Goal: Task Accomplishment & Management: Use online tool/utility

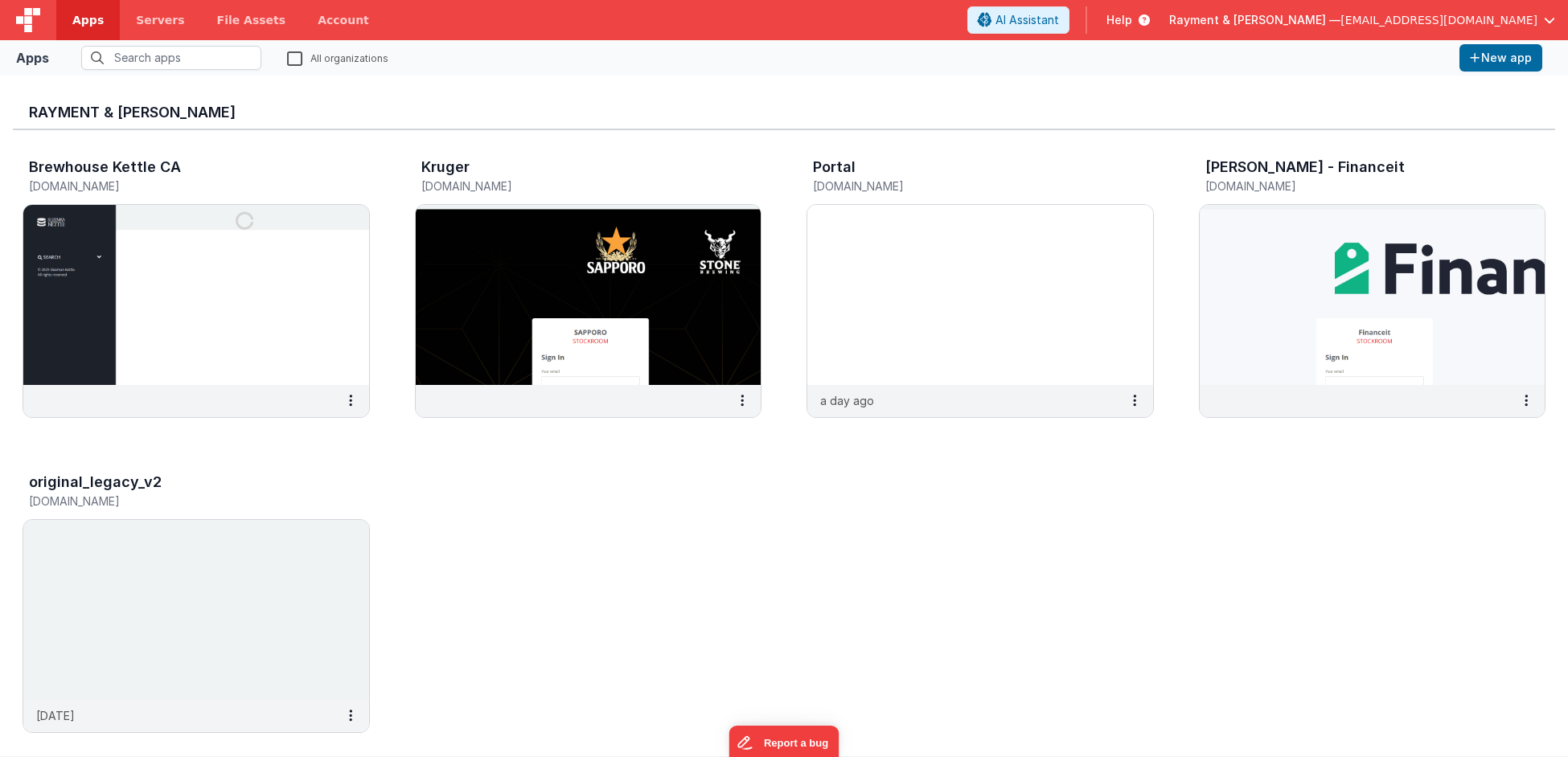
click at [1150, 21] on icon at bounding box center [1141, 20] width 18 height 16
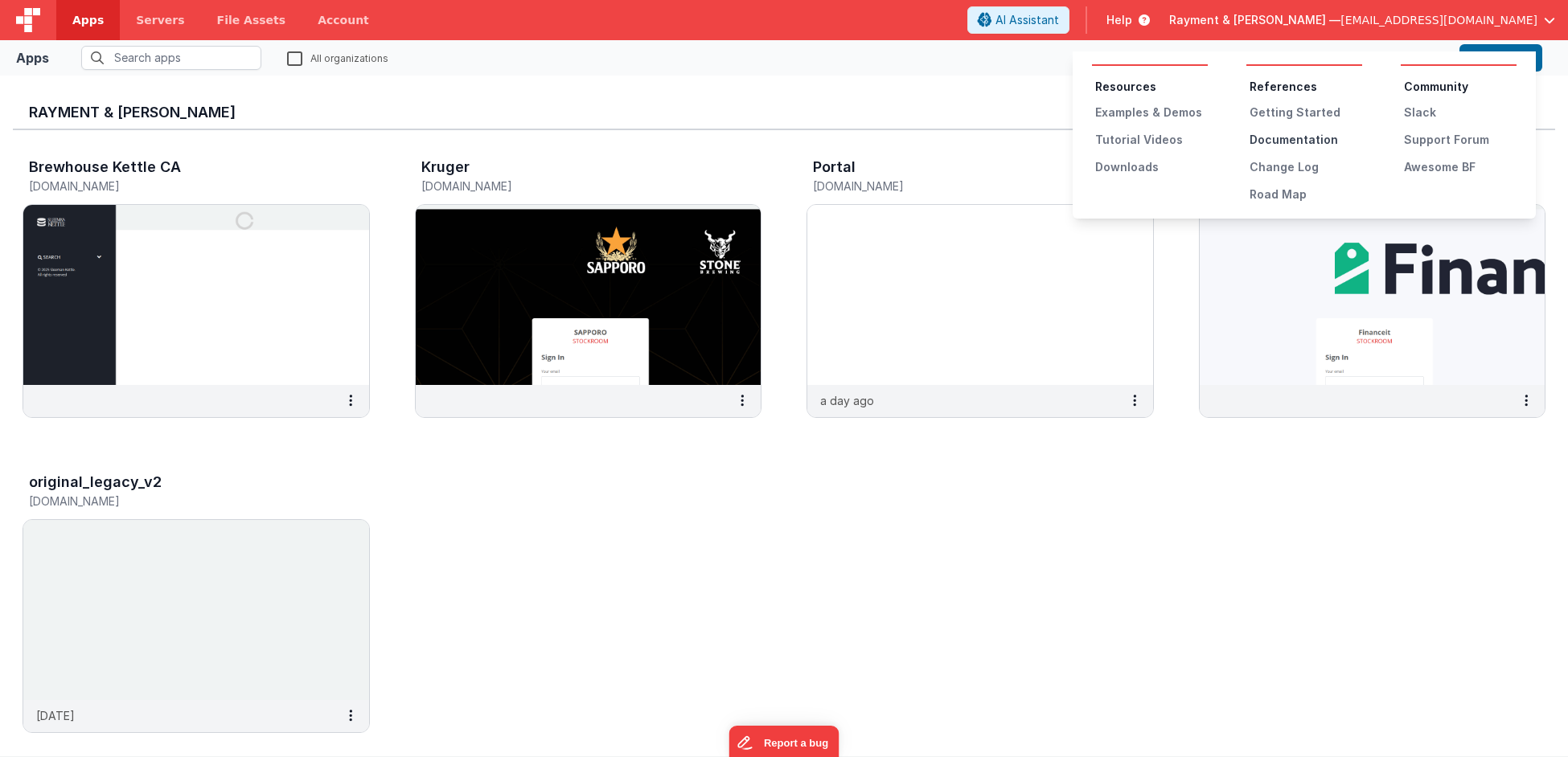
click at [1318, 132] on div "Documentation" at bounding box center [1306, 139] width 112 height 16
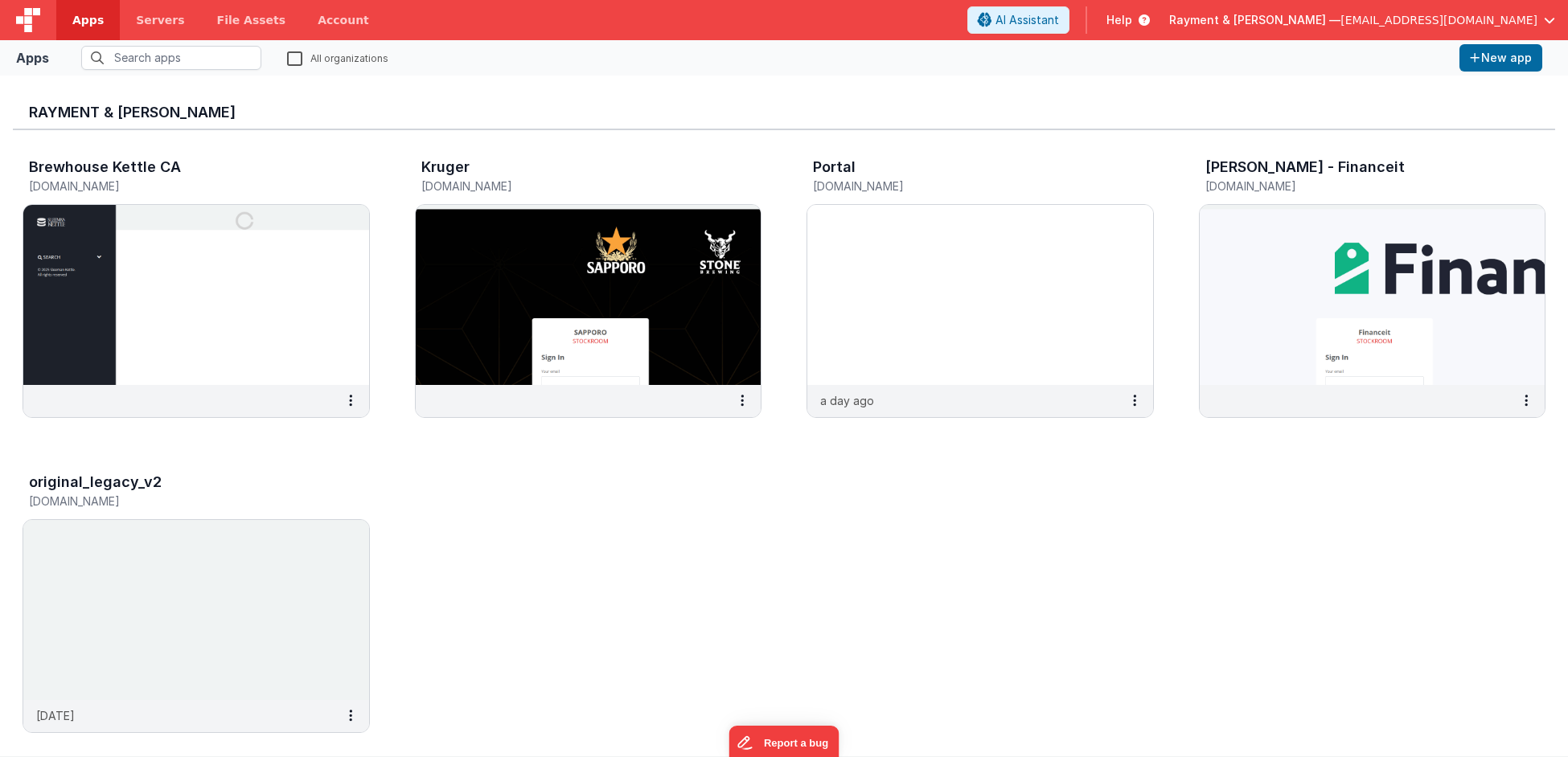
click at [1400, 15] on span "[EMAIL_ADDRESS][DOMAIN_NAME]" at bounding box center [1439, 20] width 197 height 16
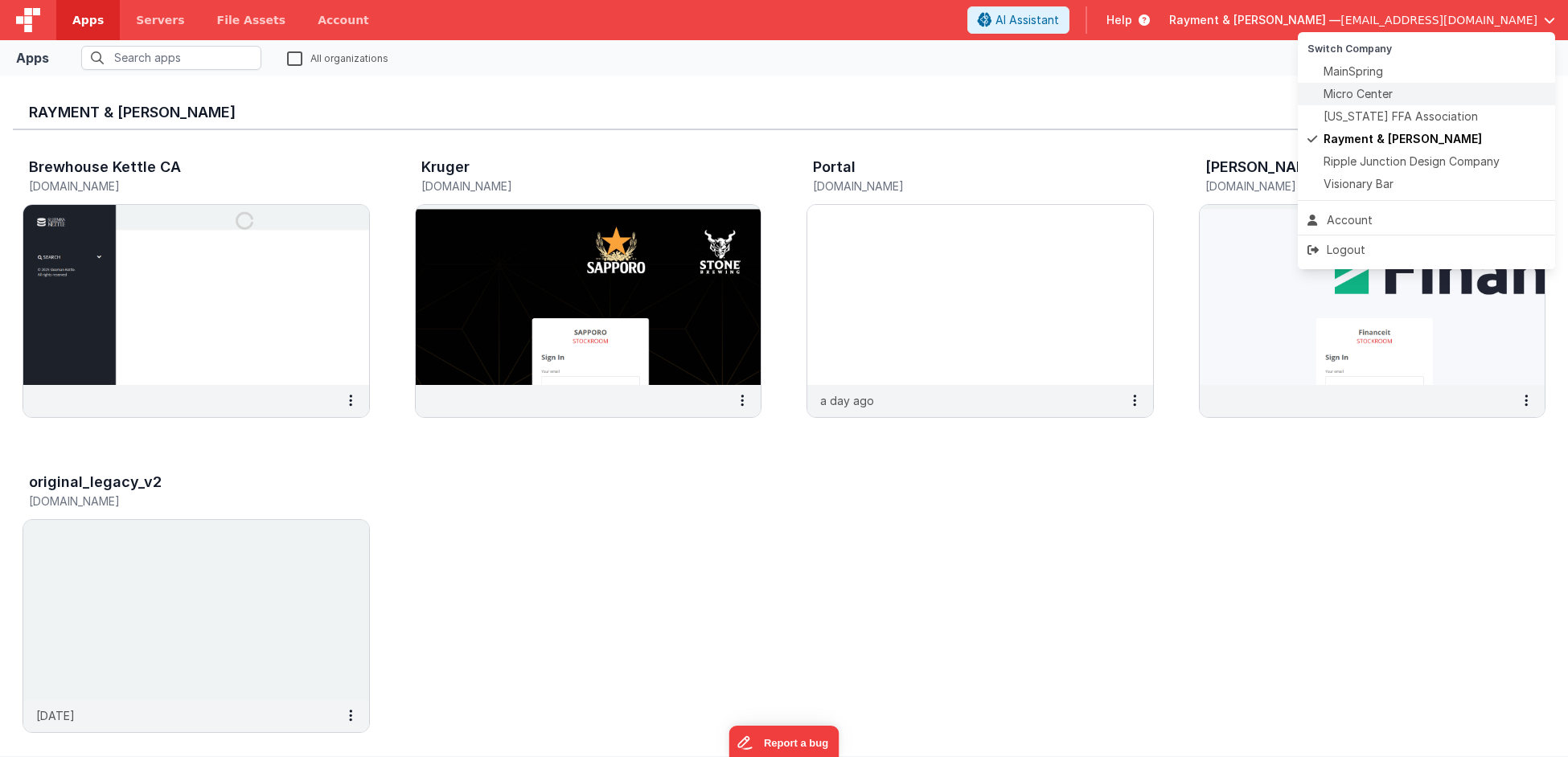
click at [1354, 93] on span "Micro Center" at bounding box center [1359, 93] width 69 height 16
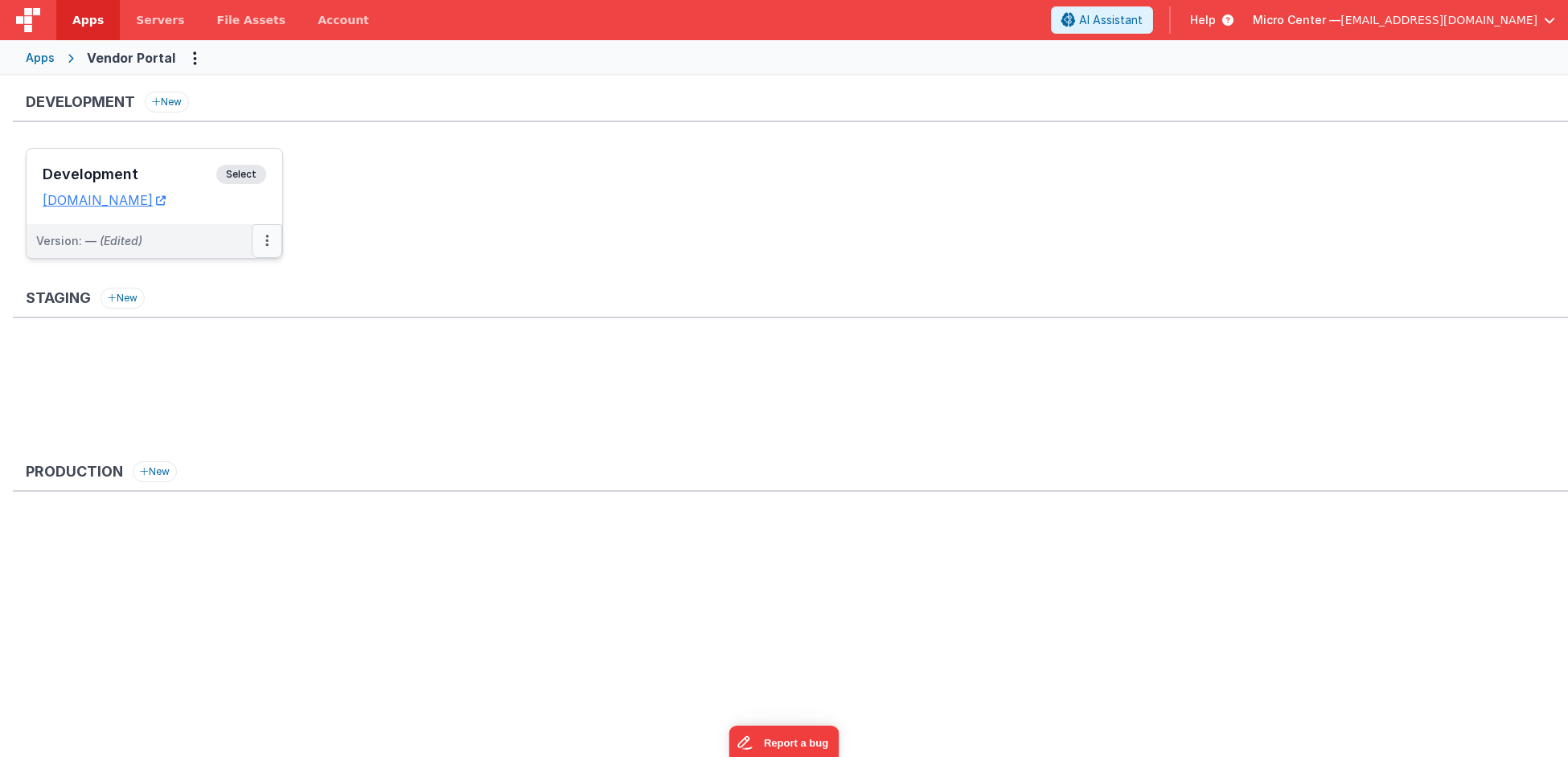
click at [265, 243] on button at bounding box center [266, 241] width 31 height 34
click at [214, 338] on link "Deploy..." at bounding box center [211, 335] width 141 height 29
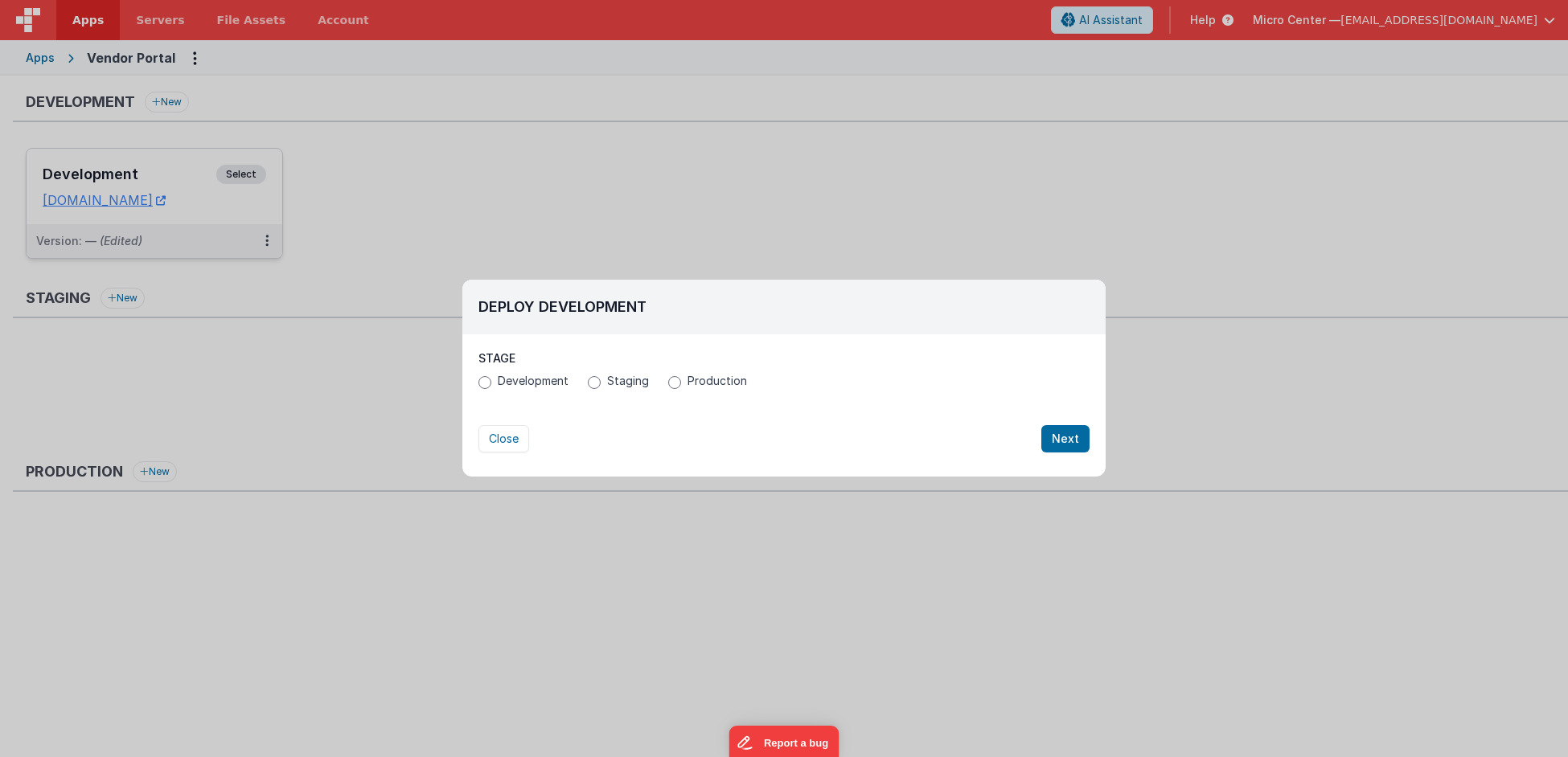
click at [681, 385] on label "Production" at bounding box center [708, 380] width 79 height 16
click at [681, 385] on input "Production" at bounding box center [675, 383] width 13 height 13
radio input "true"
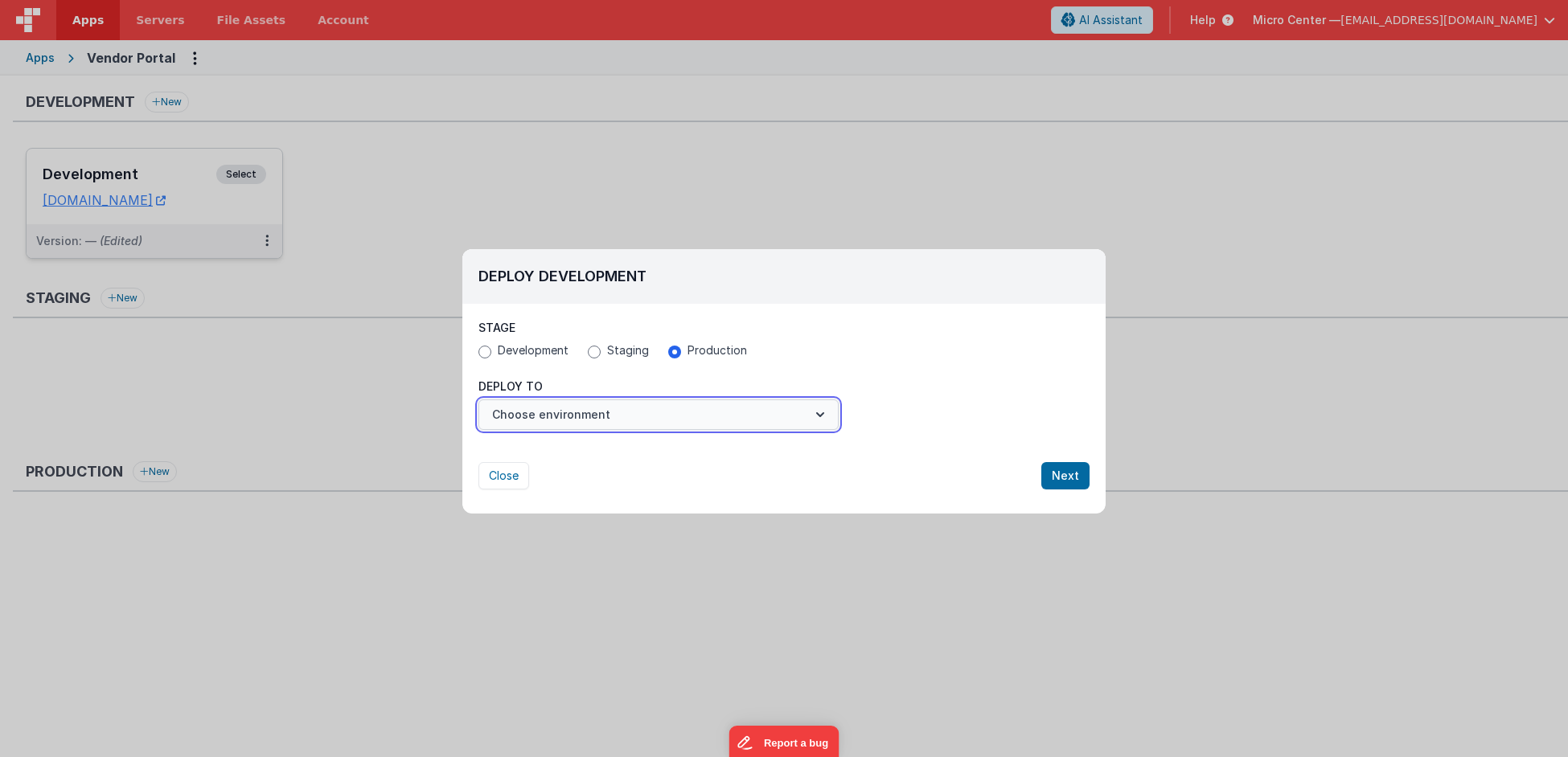
click at [641, 405] on button "Choose environment" at bounding box center [658, 415] width 360 height 31
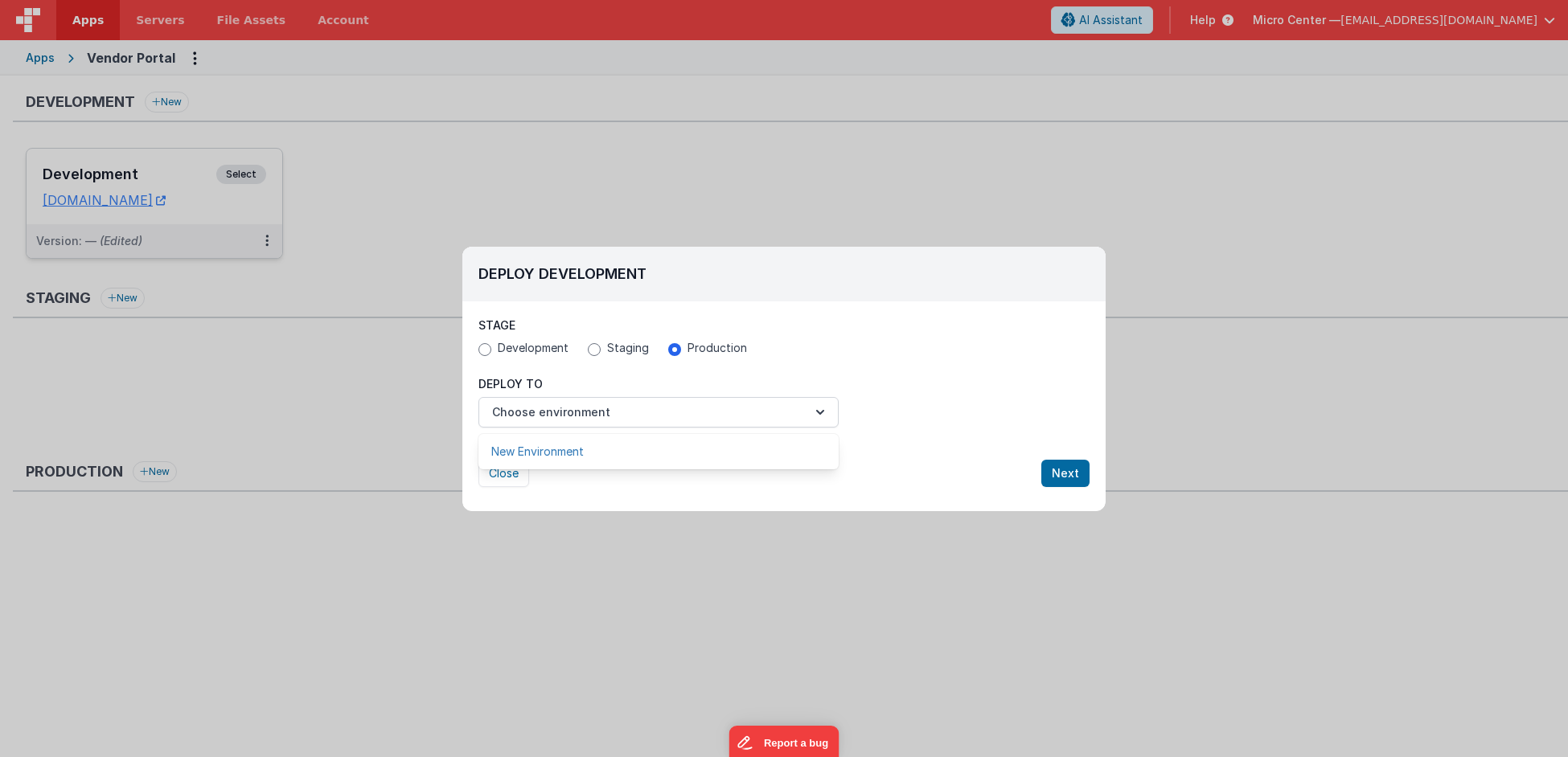
click at [607, 450] on link "New Environment" at bounding box center [658, 451] width 360 height 29
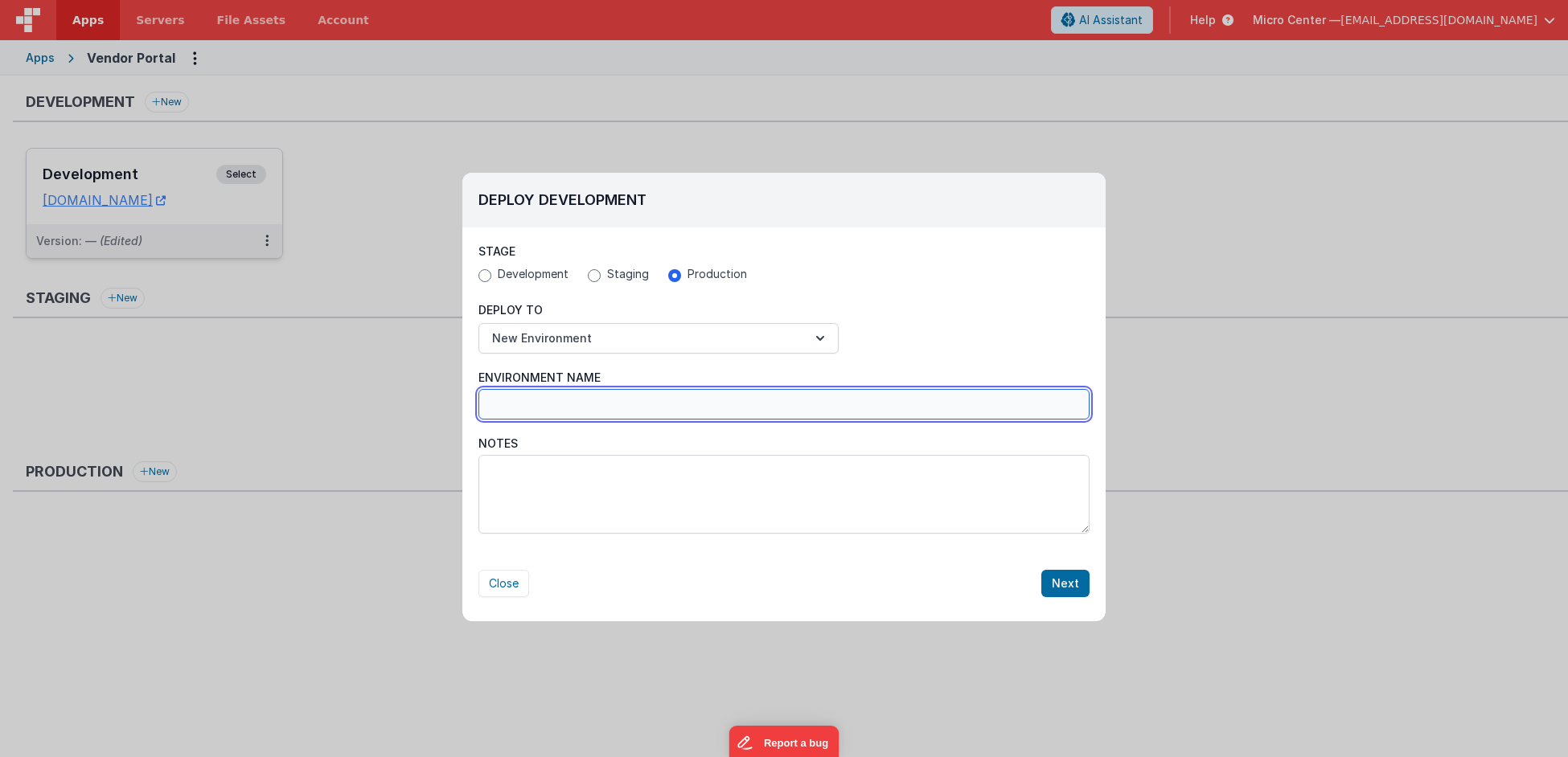
click at [639, 404] on input "Environment Name" at bounding box center [784, 404] width 611 height 31
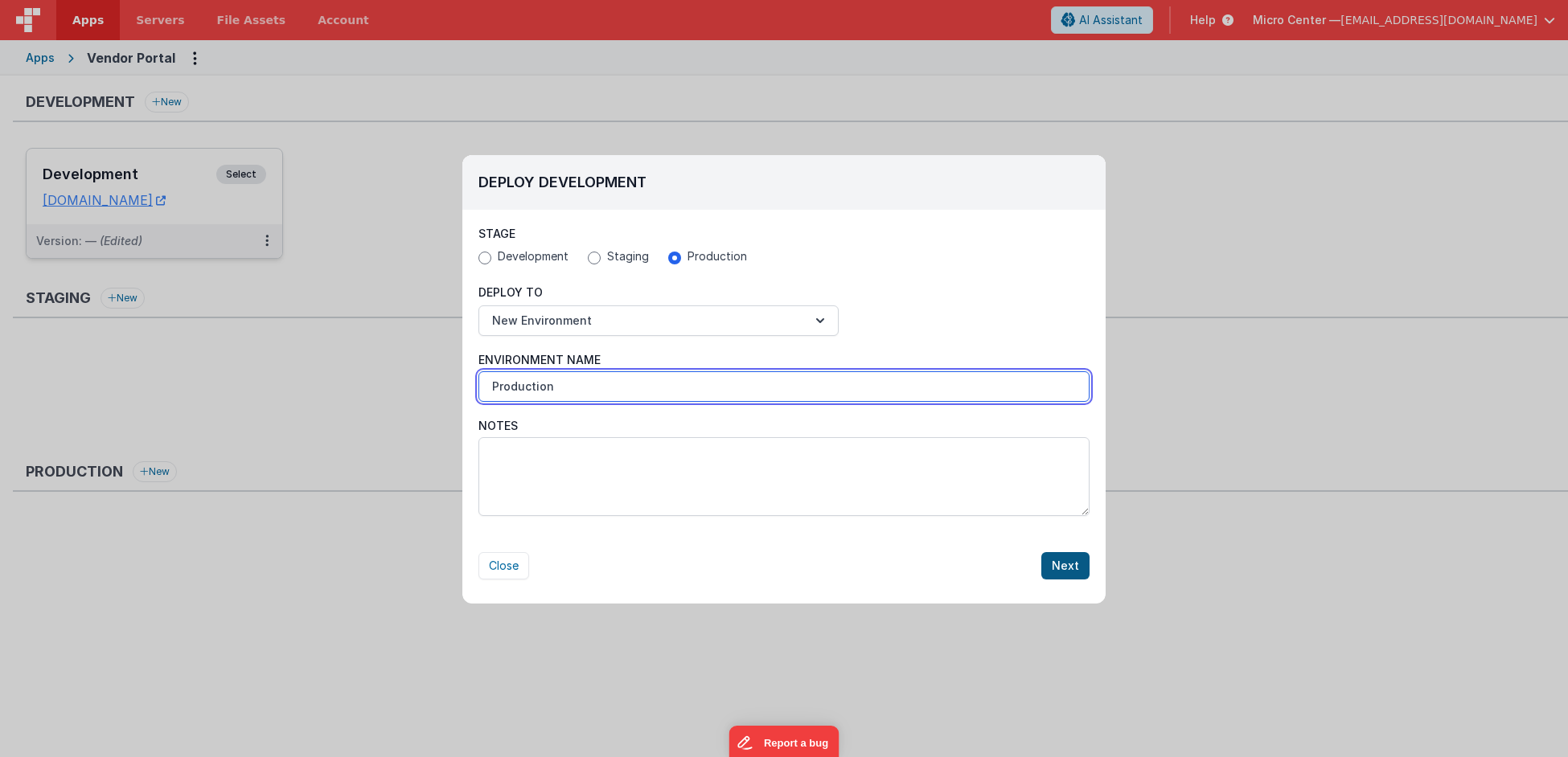
type input "Production"
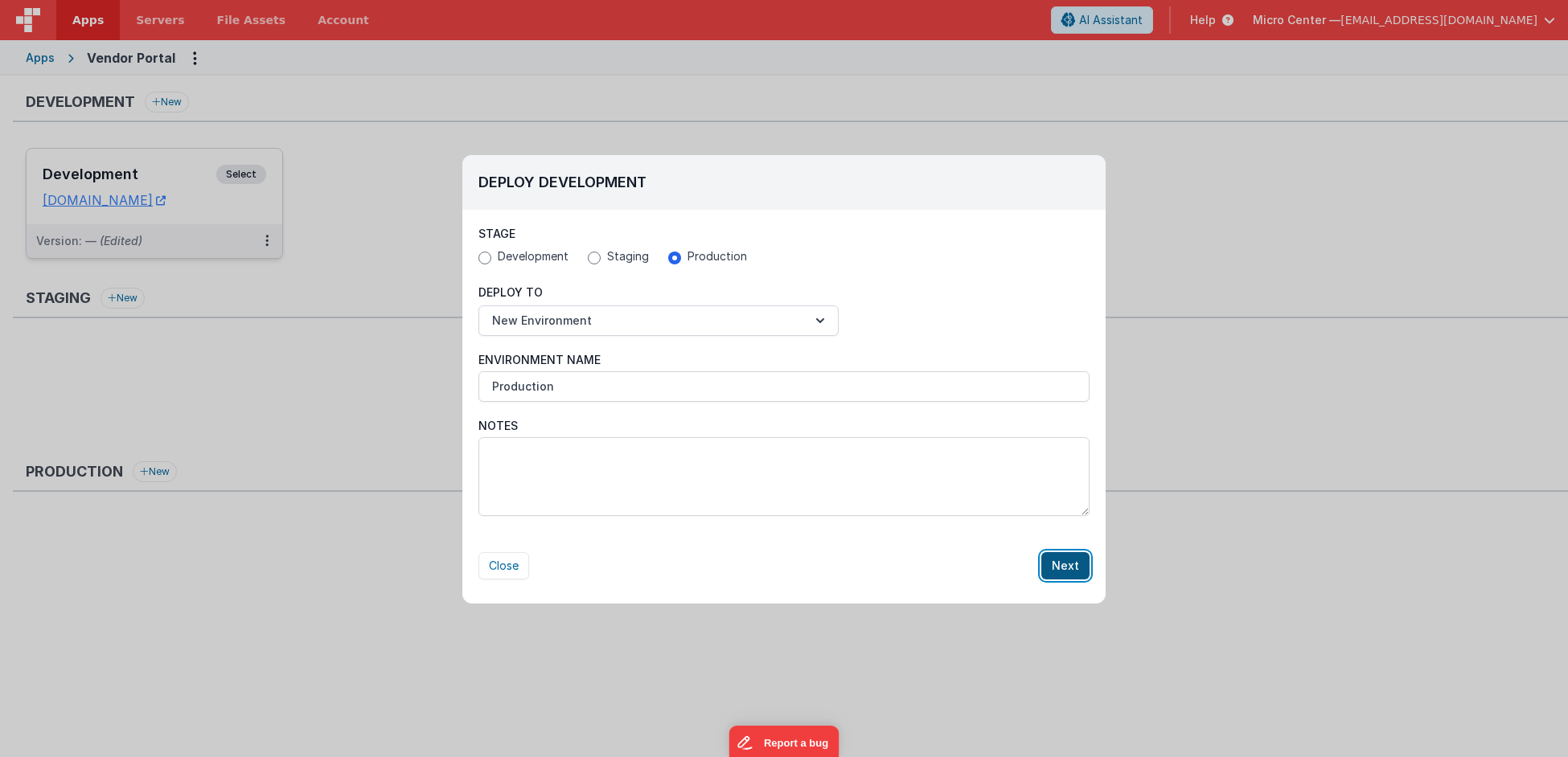
click at [1073, 560] on button "Next" at bounding box center [1066, 565] width 49 height 27
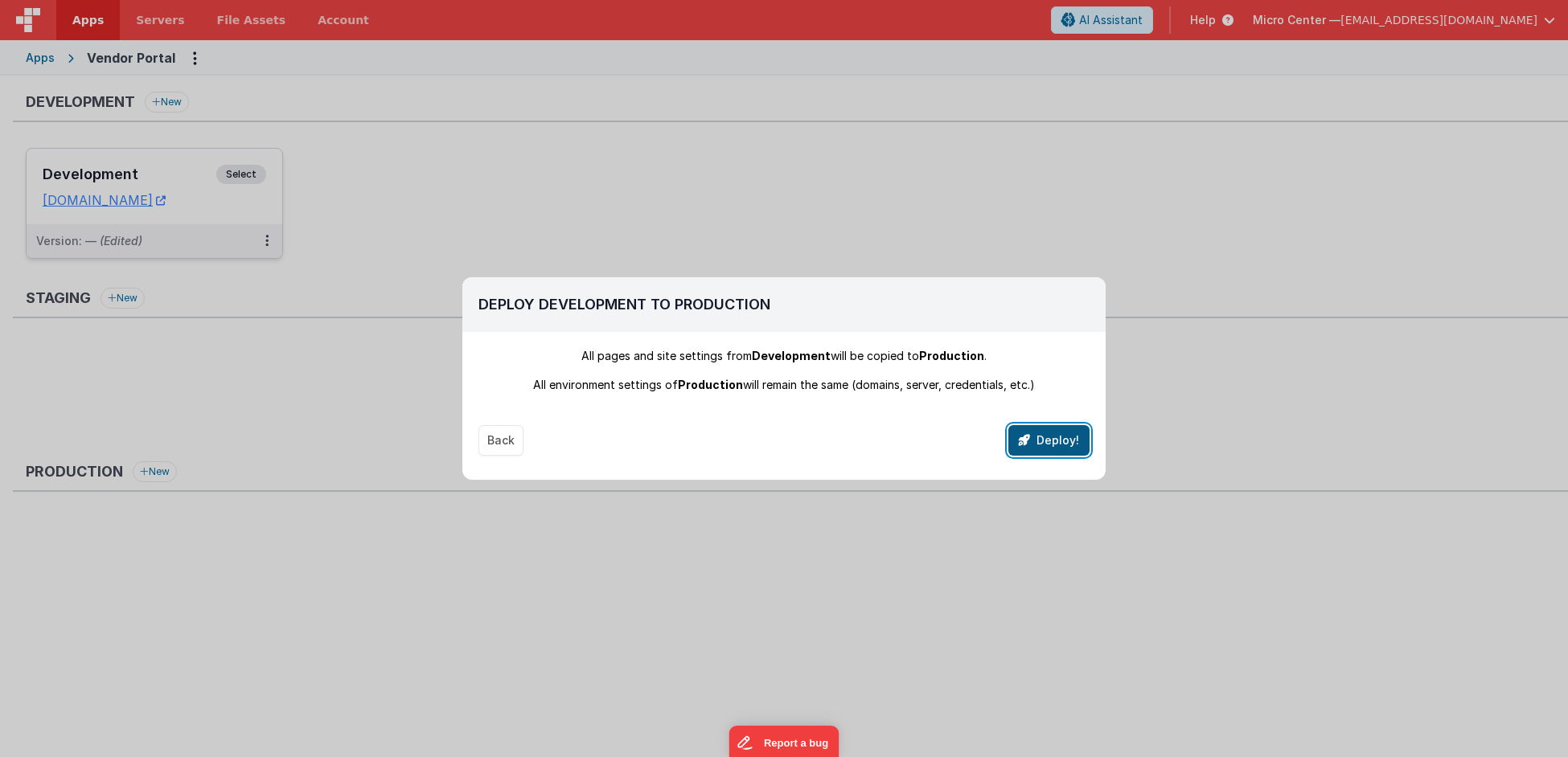
click at [1040, 444] on button "Deploy!" at bounding box center [1049, 440] width 81 height 31
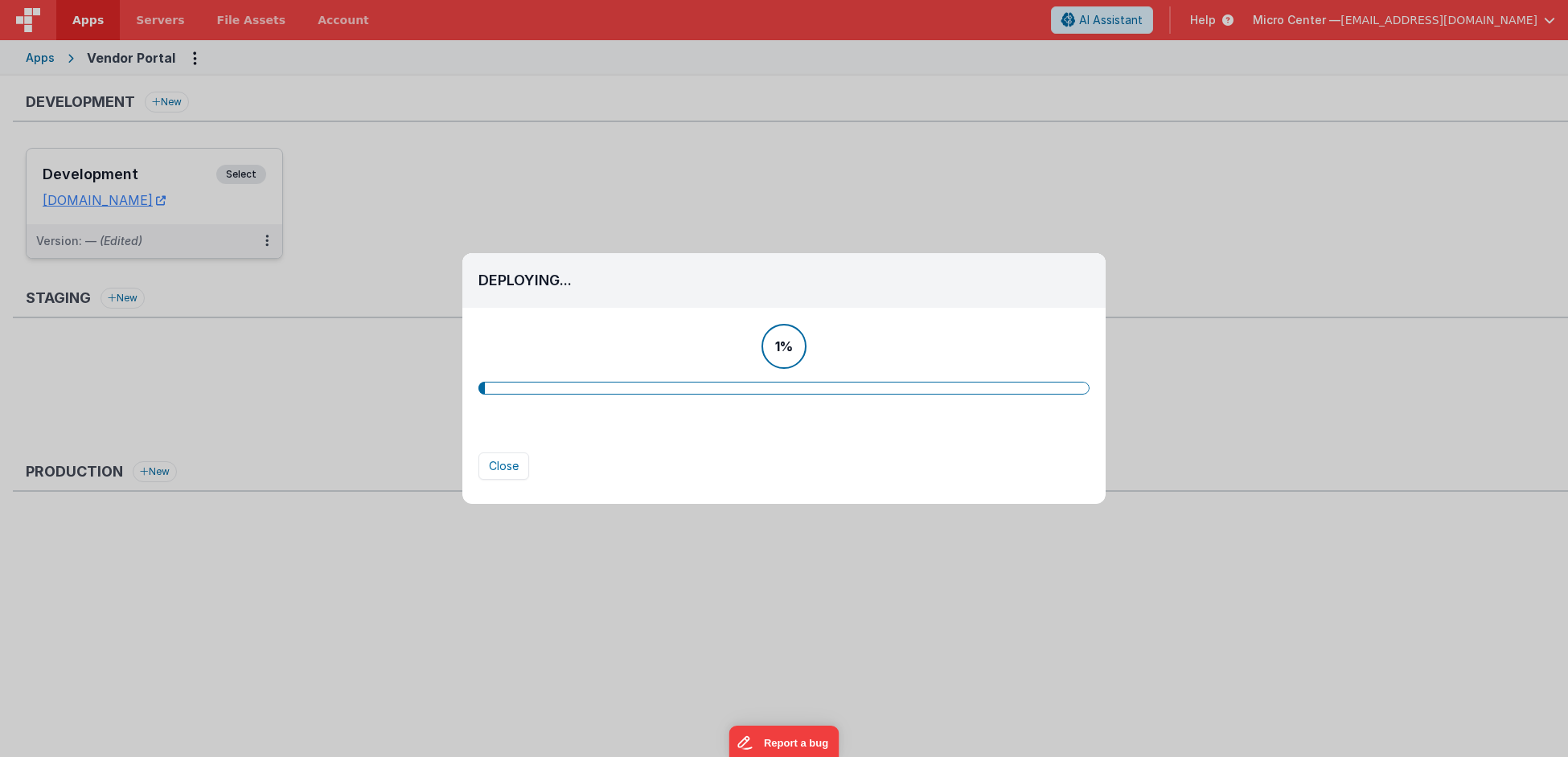
click at [762, 291] on h2 "Deploying..." at bounding box center [784, 280] width 611 height 22
click at [501, 458] on button "Close" at bounding box center [504, 465] width 50 height 27
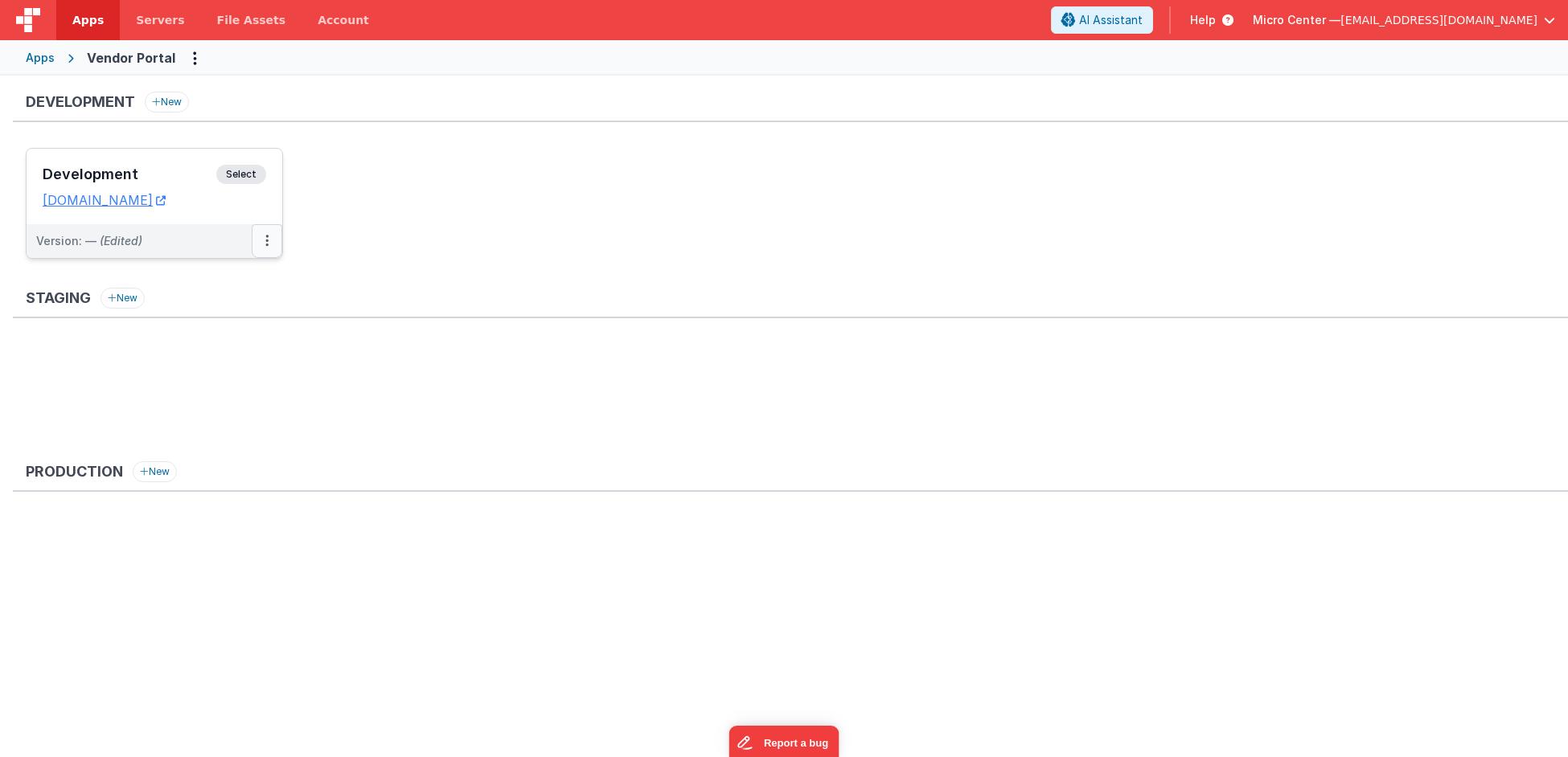
click at [278, 246] on button at bounding box center [266, 241] width 31 height 34
click at [228, 340] on link "Deploy..." at bounding box center [211, 335] width 141 height 29
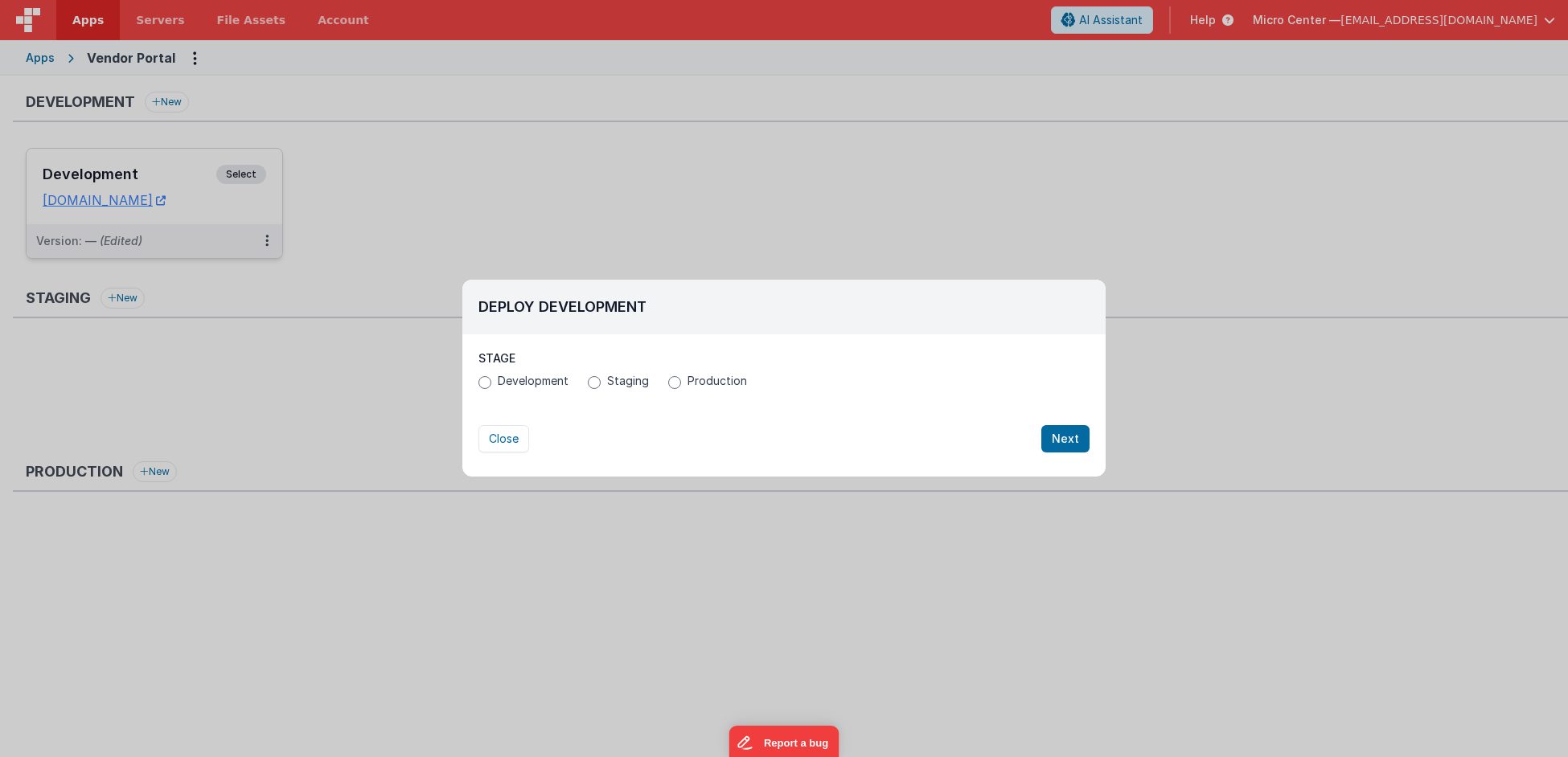
click at [698, 386] on span "Production" at bounding box center [717, 380] width 60 height 16
click at [682, 386] on input "Production" at bounding box center [675, 383] width 13 height 13
radio input "true"
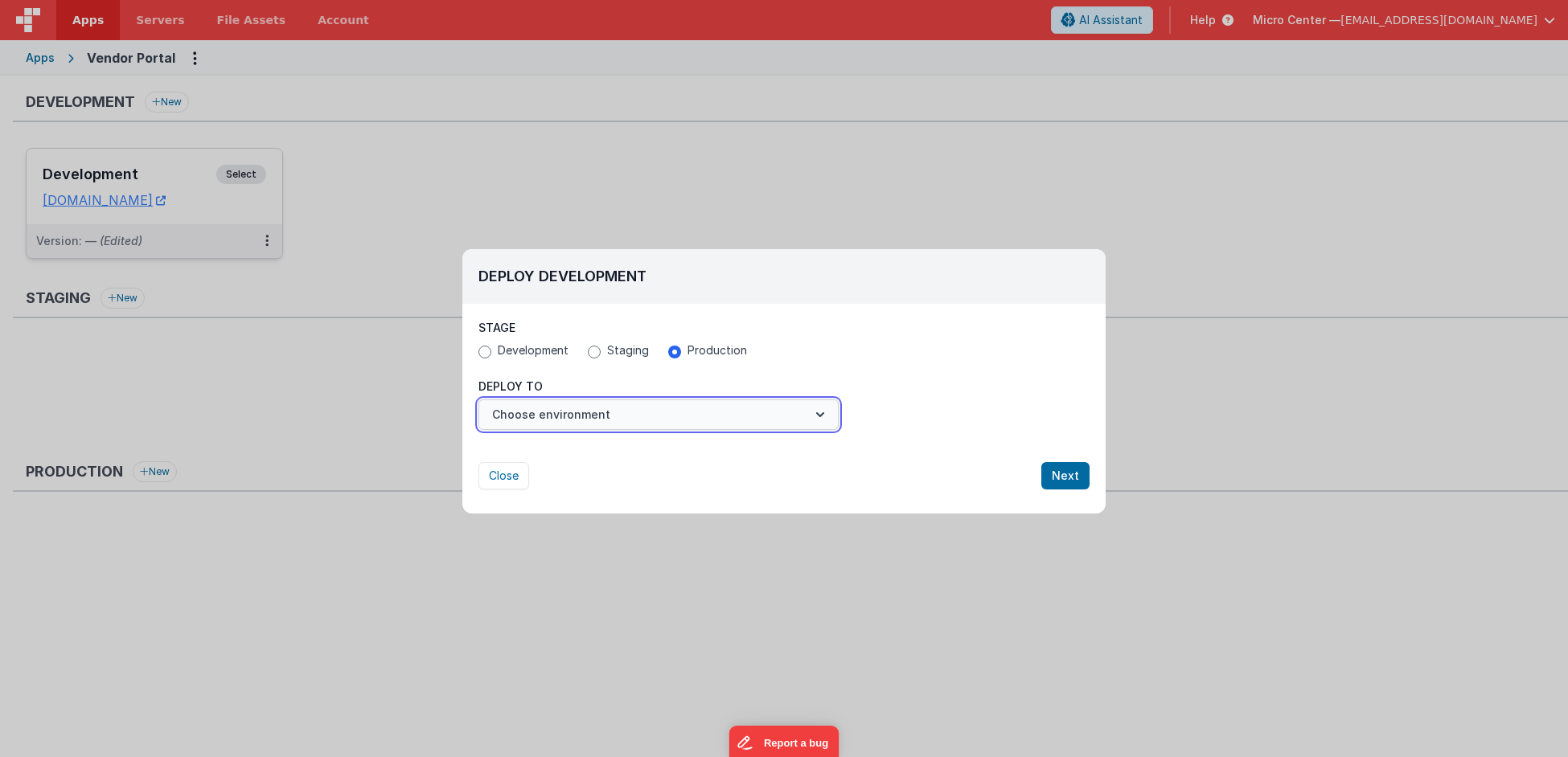
click at [661, 416] on button "Choose environment" at bounding box center [658, 415] width 360 height 31
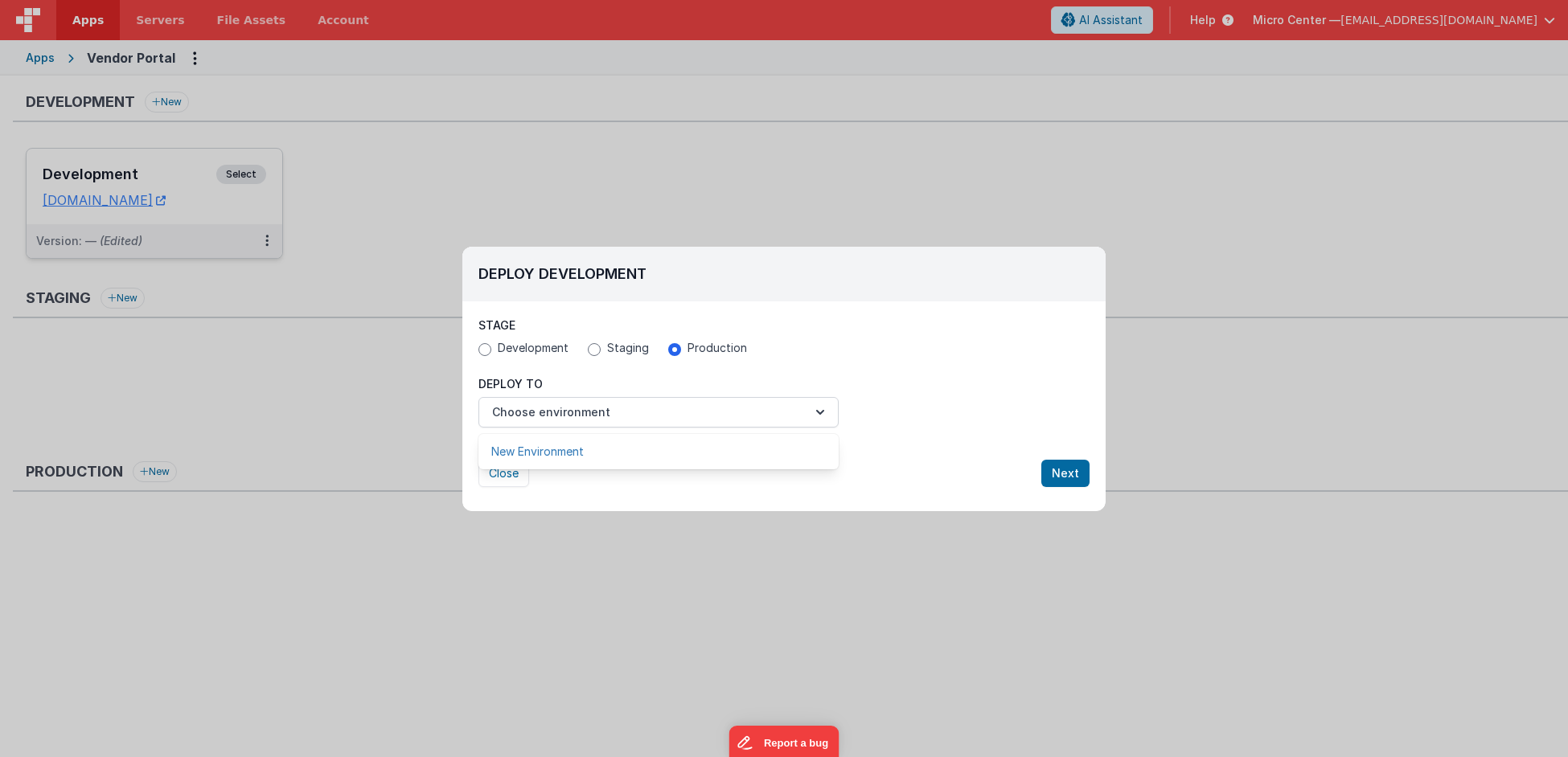
click at [635, 445] on link "New Environment" at bounding box center [658, 451] width 360 height 29
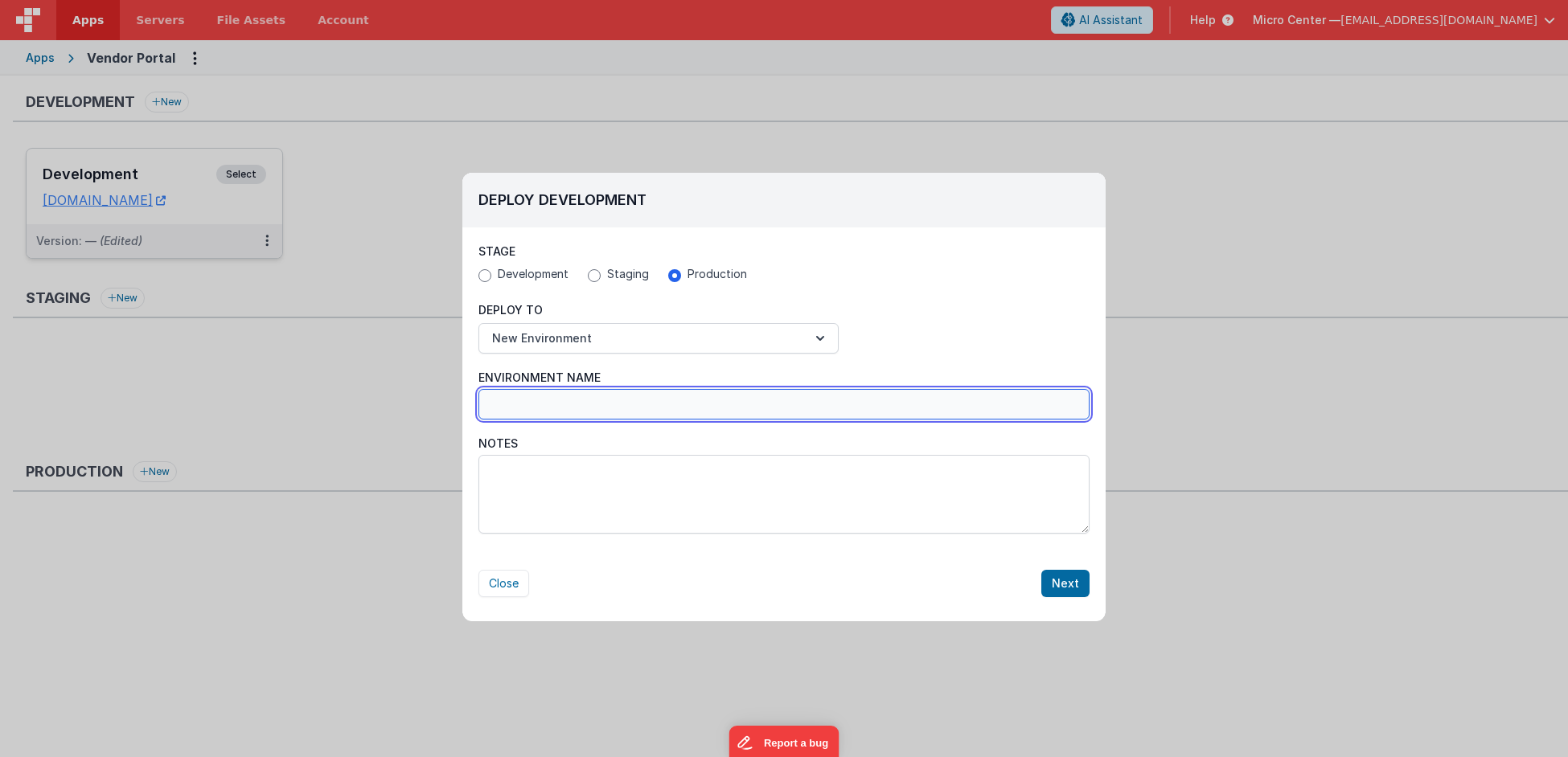
click at [731, 409] on input "Environment Name" at bounding box center [784, 404] width 611 height 31
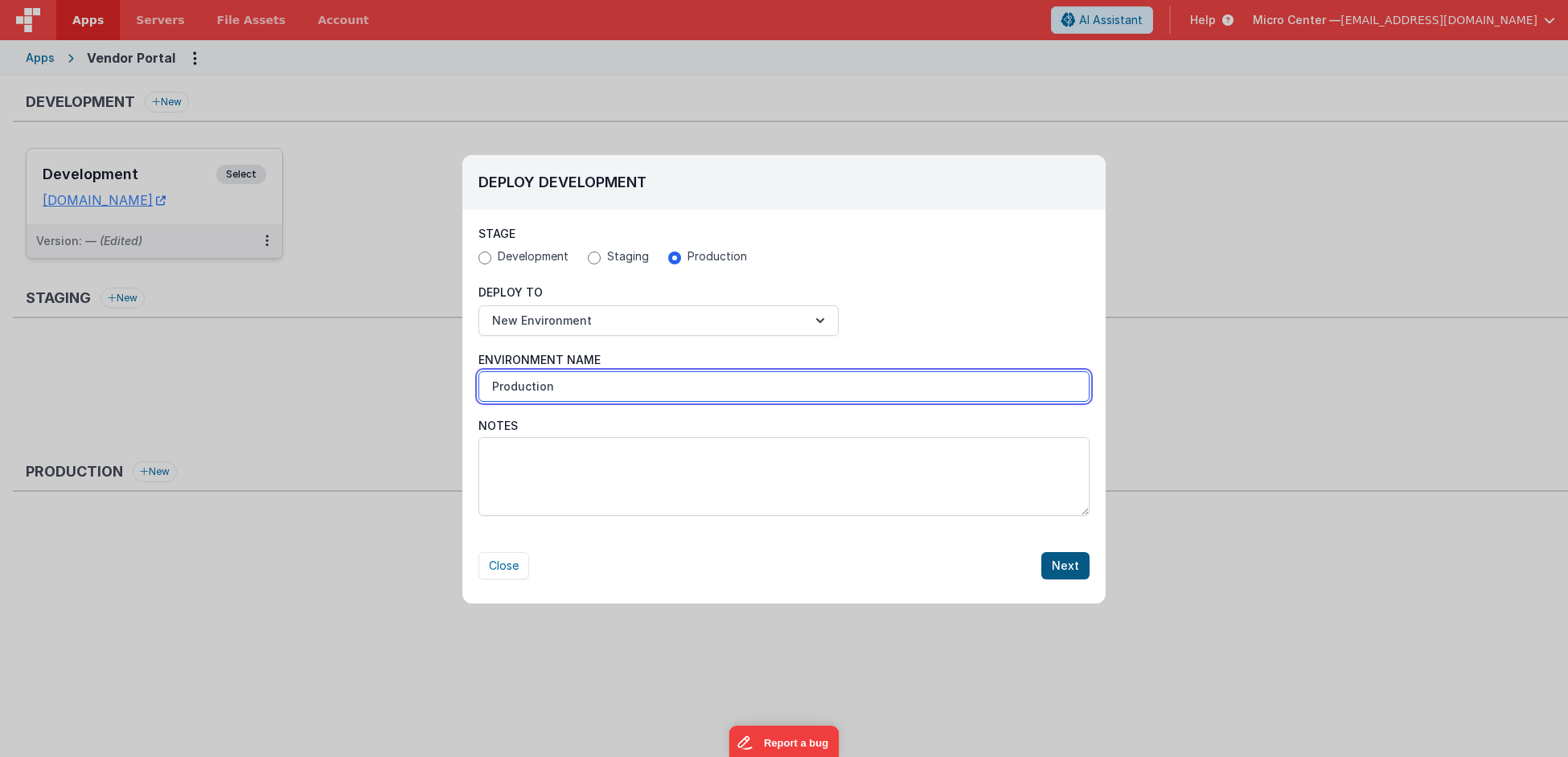
type input "Production"
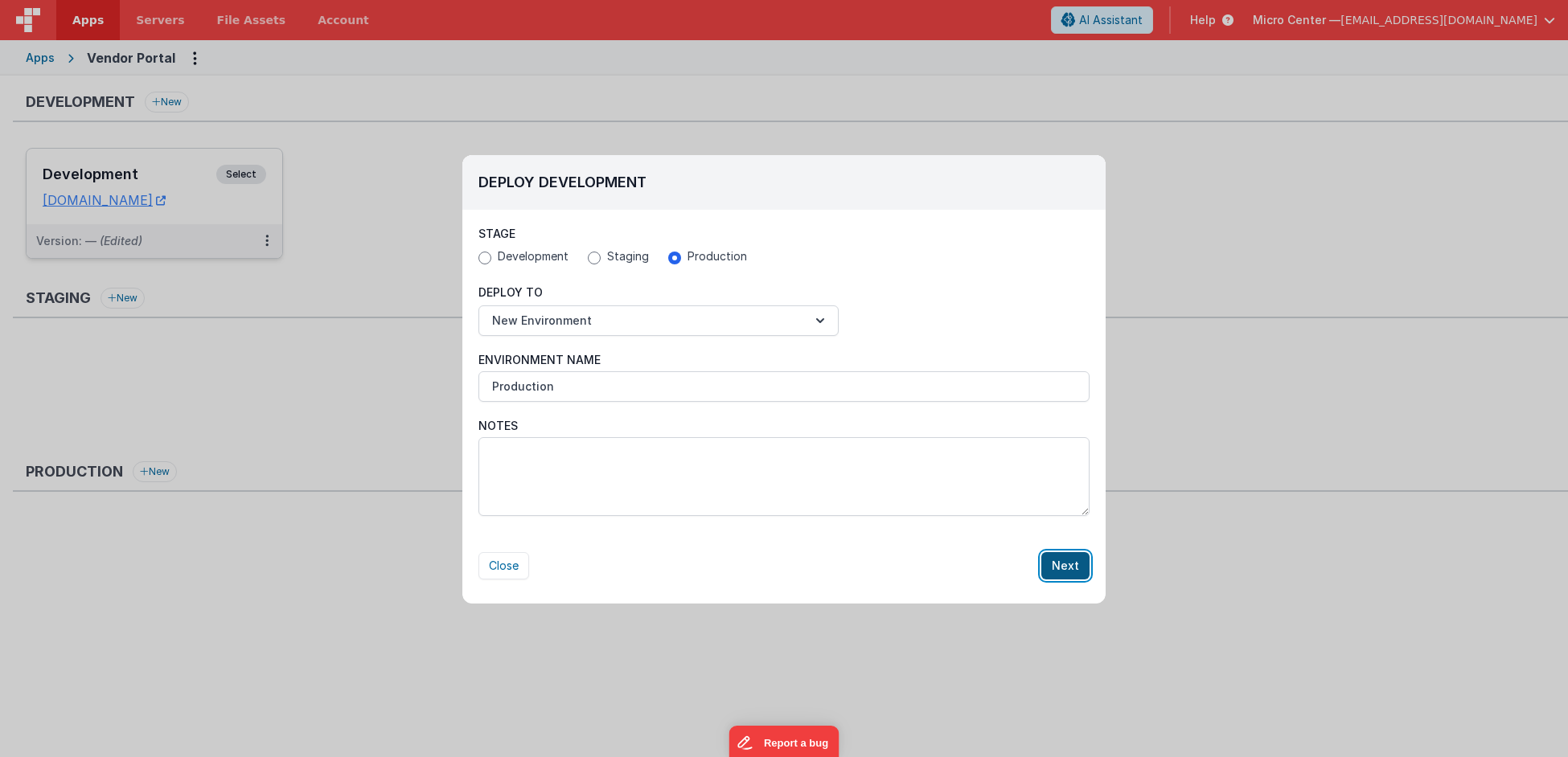
click at [1076, 558] on button "Next" at bounding box center [1066, 565] width 49 height 27
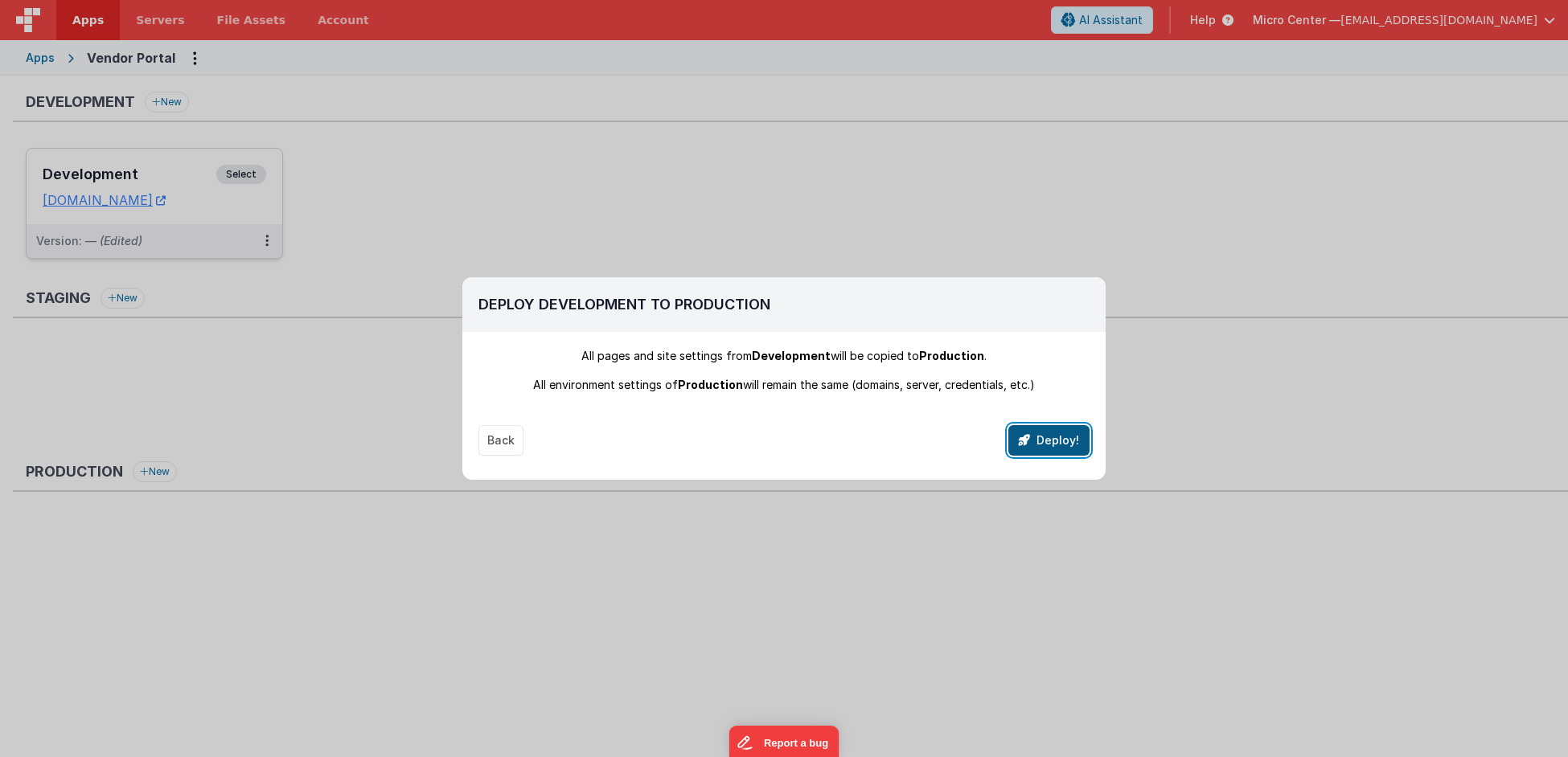
click at [1027, 453] on button "Deploy!" at bounding box center [1049, 440] width 81 height 31
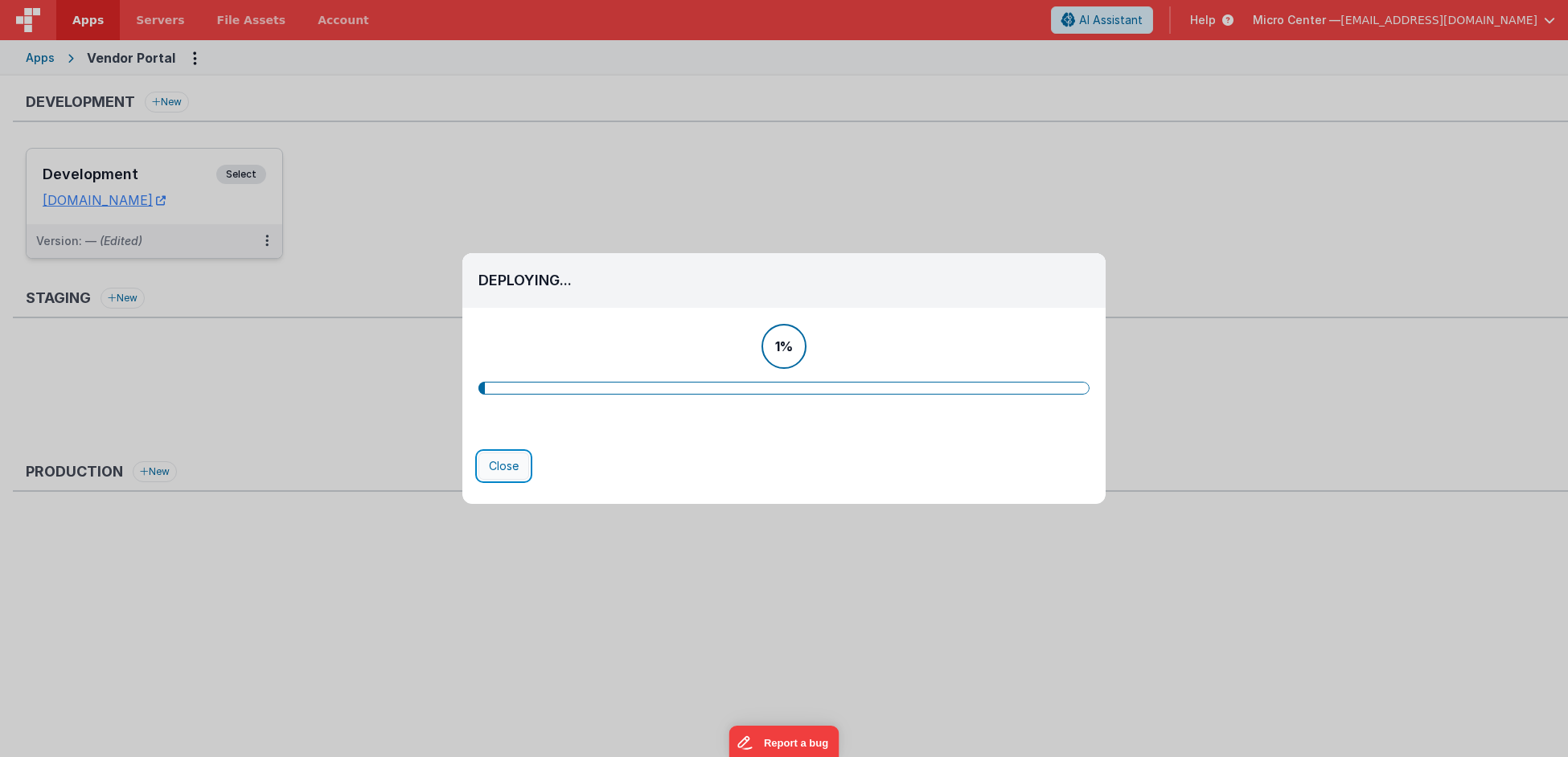
click at [498, 455] on button "Close" at bounding box center [504, 465] width 50 height 27
